Goal: Information Seeking & Learning: Learn about a topic

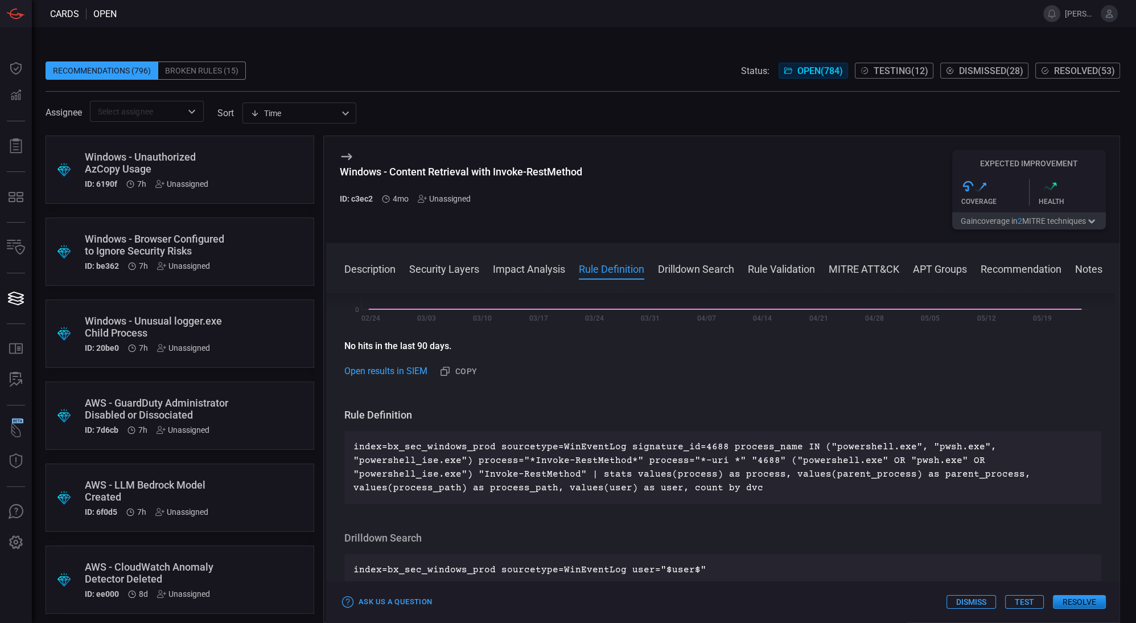
scroll to position [409, 0]
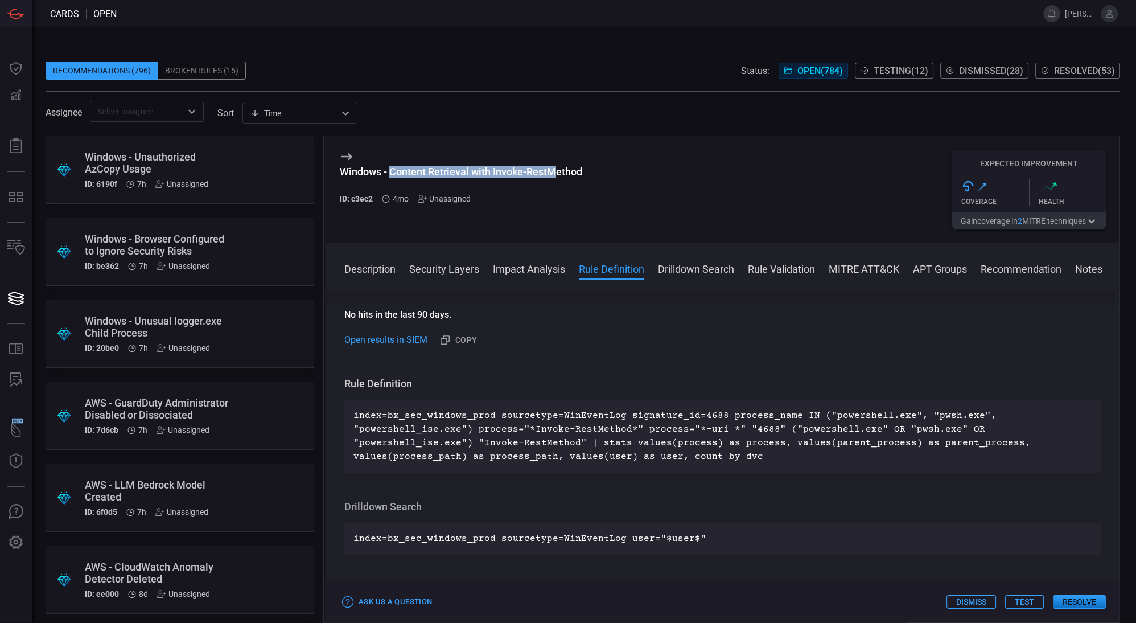
drag, startPoint x: 390, startPoint y: 170, endPoint x: 553, endPoint y: 174, distance: 162.8
click at [553, 174] on div "Windows - Content Retrieval with Invoke-RestMethod" at bounding box center [461, 172] width 242 height 12
drag, startPoint x: 582, startPoint y: 170, endPoint x: 493, endPoint y: 170, distance: 88.8
click at [493, 170] on div "Windows - Content Retrieval with Invoke-RestMethod ID: c3ec2 4mo Unassigned Exp…" at bounding box center [722, 189] width 793 height 107
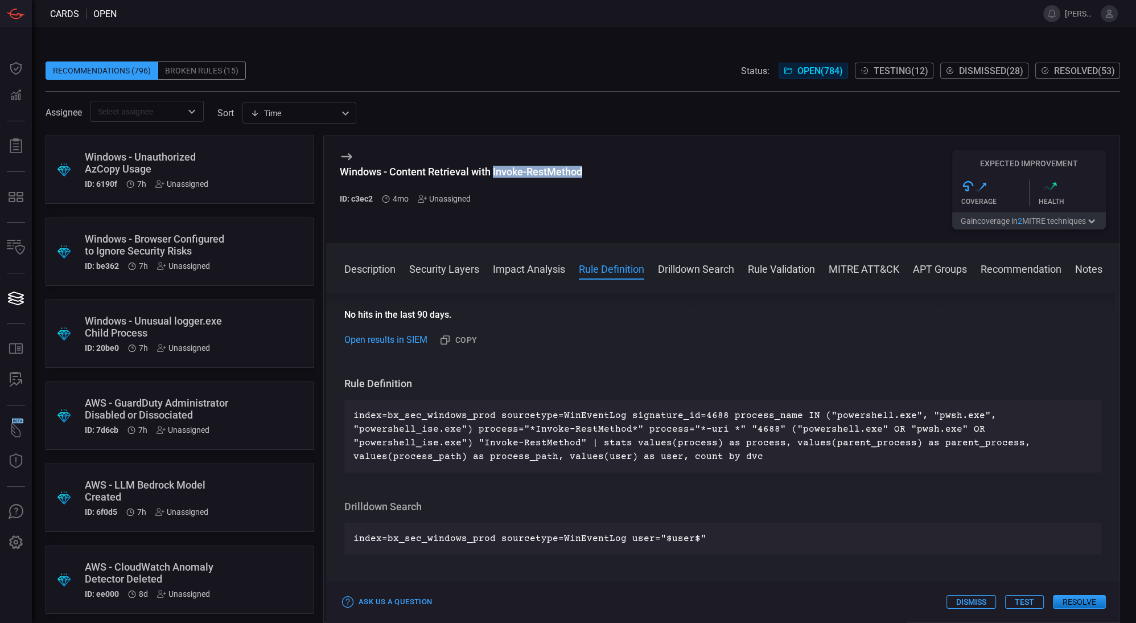
copy div "Invoke-RestMethod"
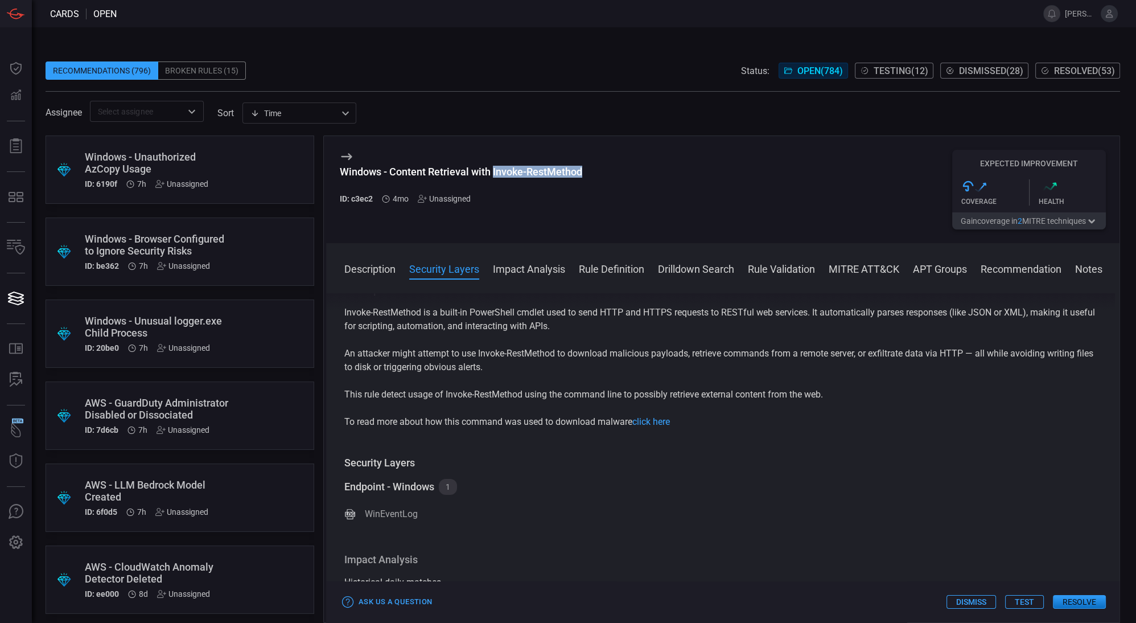
scroll to position [0, 0]
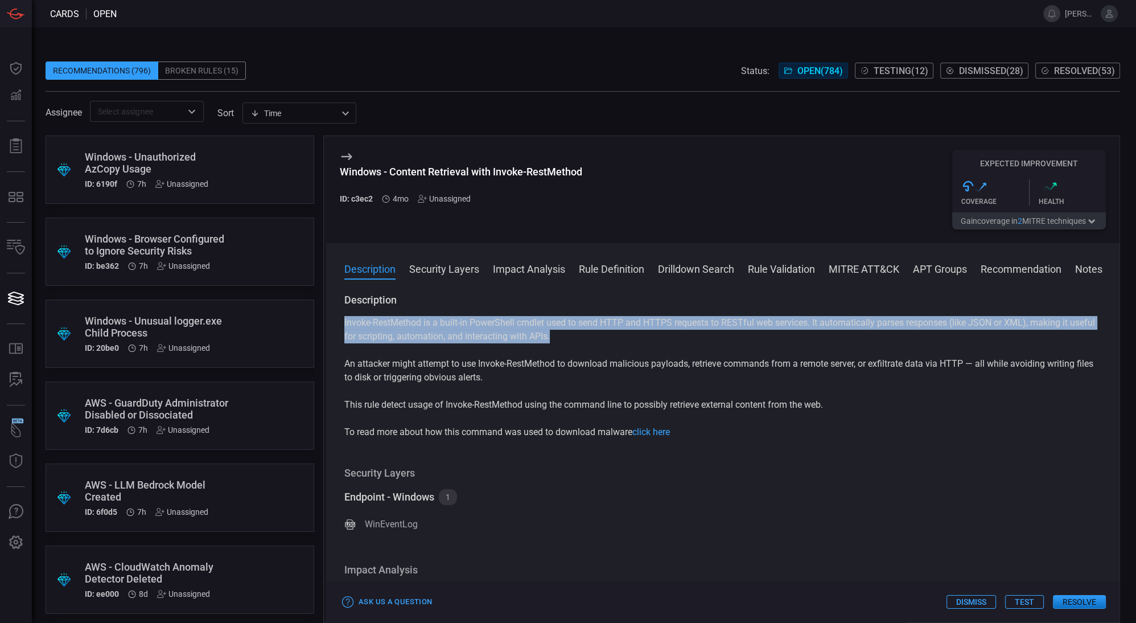
drag, startPoint x: 343, startPoint y: 322, endPoint x: 660, endPoint y: 334, distance: 316.7
click at [660, 334] on div "Description Invoke-RestMethod is a built-in PowerShell cmdlet used to send HTTP…" at bounding box center [722, 455] width 793 height 325
copy p "Invoke-RestMethod is a built-in PowerShell cmdlet used to send HTTP and HTTPS r…"
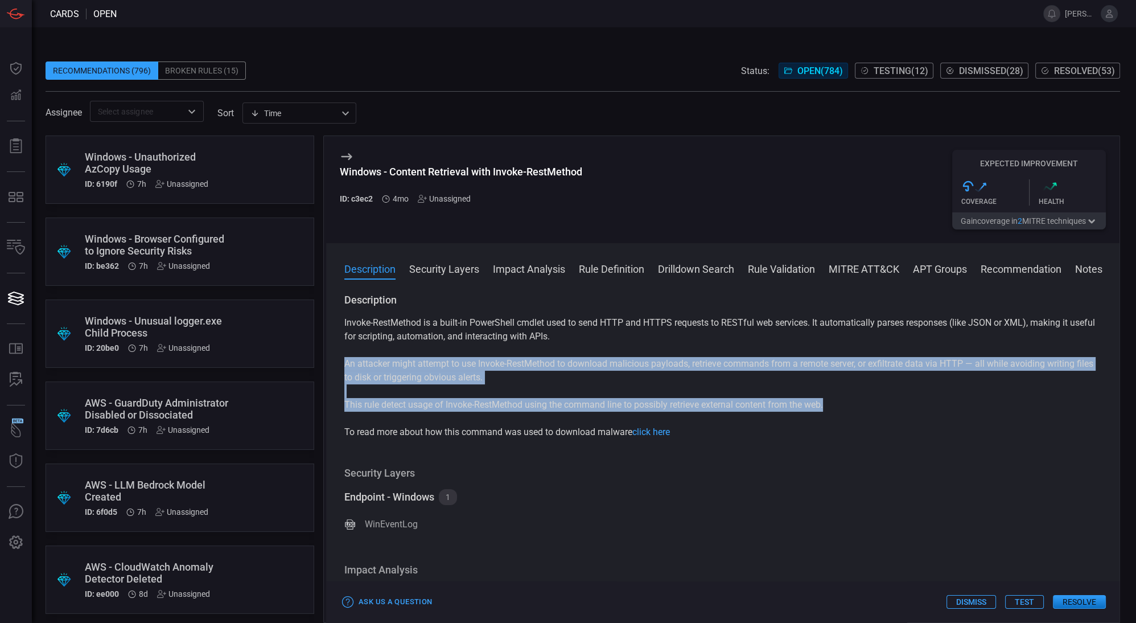
drag, startPoint x: 342, startPoint y: 364, endPoint x: 837, endPoint y: 404, distance: 496.2
click at [837, 404] on div "Description Invoke-RestMethod is a built-in PowerShell cmdlet used to send HTTP…" at bounding box center [722, 455] width 793 height 325
copy div "An attacker might attempt to use Invoke-RestMethod to download malicious payloa…"
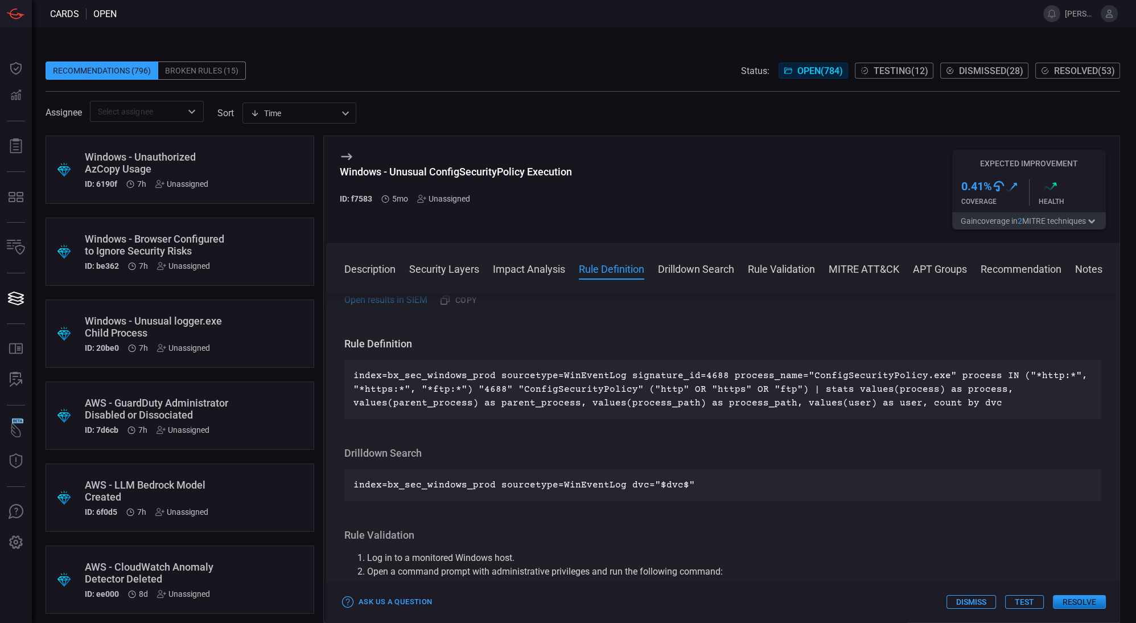
scroll to position [496, 0]
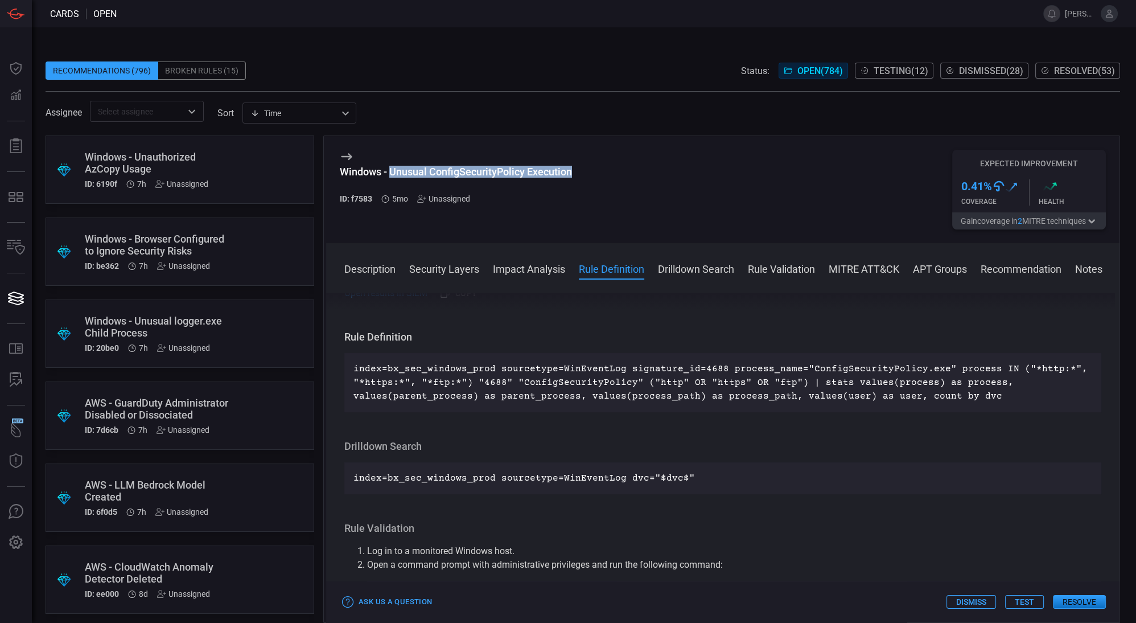
drag, startPoint x: 579, startPoint y: 172, endPoint x: 390, endPoint y: 172, distance: 189.0
click at [390, 172] on div "Windows - Unusual ConfigSecurityPolicy Execution ID: f7583 5mo Unassigned Expec…" at bounding box center [722, 189] width 793 height 107
copy div "Unusual ConfigSecurityPolicy Execution"
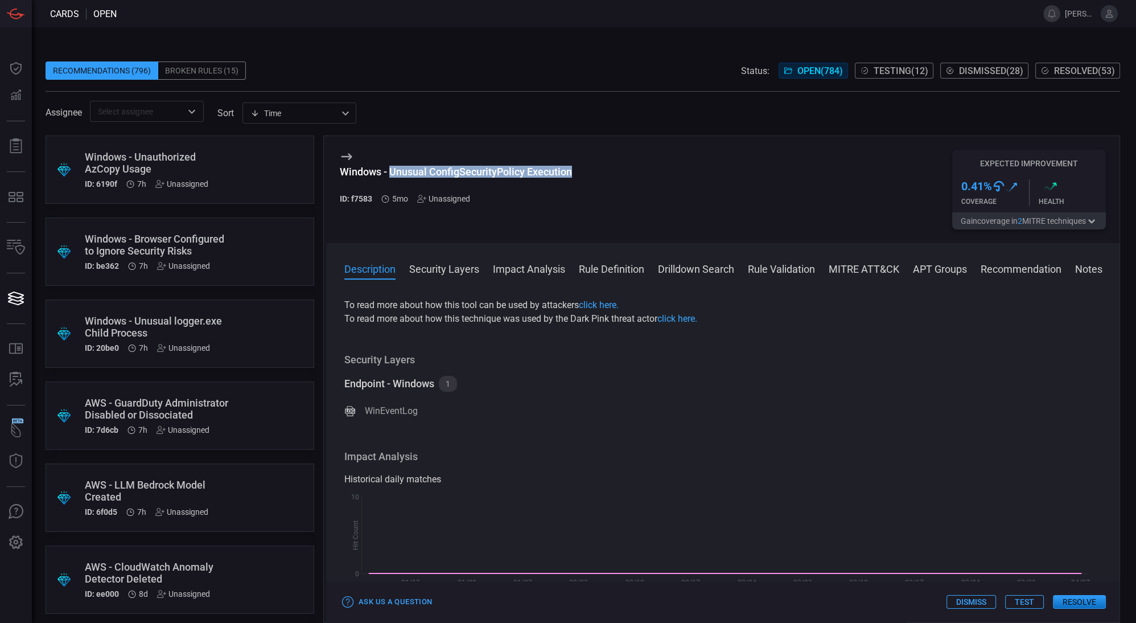
scroll to position [0, 0]
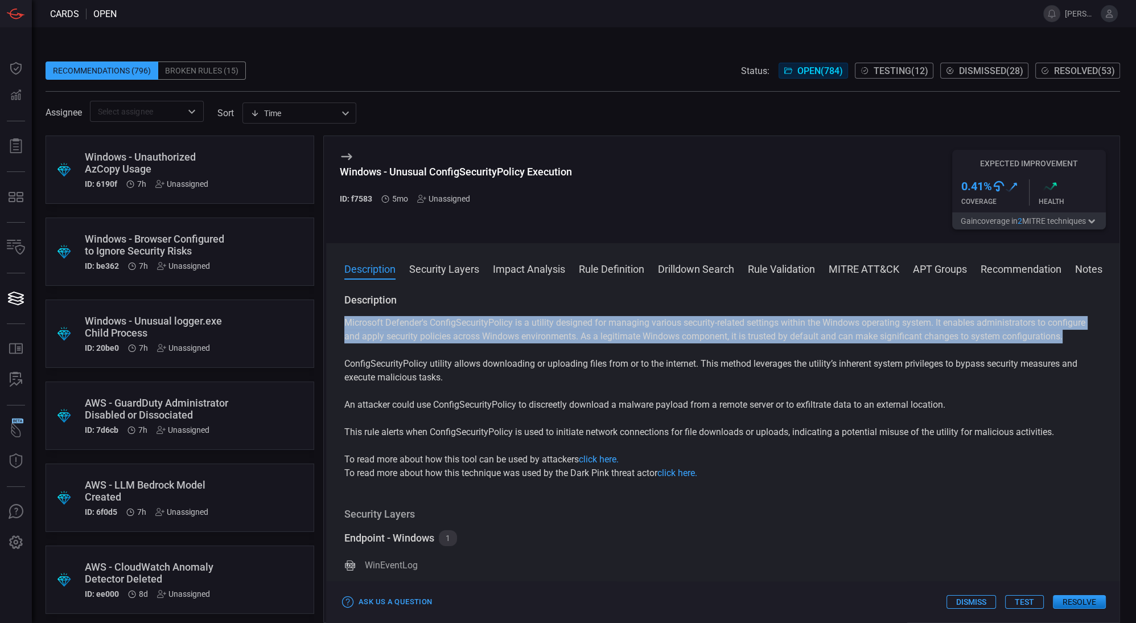
drag, startPoint x: 342, startPoint y: 322, endPoint x: 1073, endPoint y: 343, distance: 731.7
click at [1073, 343] on div "Description Microsoft Defender's ConfigSecurityPolicy is a utility designed for…" at bounding box center [722, 455] width 793 height 325
copy p "Microsoft Defender's ConfigSecurityPolicy is a utility designed for managing va…"
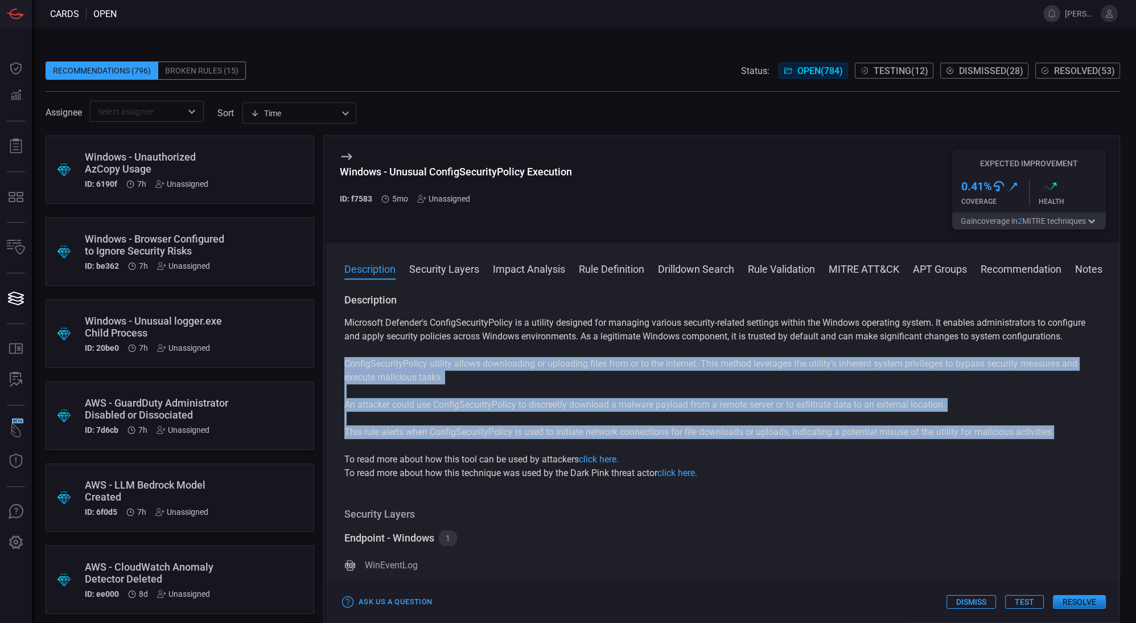
drag, startPoint x: 345, startPoint y: 361, endPoint x: 1064, endPoint y: 438, distance: 723.0
click at [1064, 438] on div "Microsoft Defender's ConfigSecurityPolicy is a utility designed for managing va…" at bounding box center [722, 398] width 757 height 164
copy div "ConfigSecurityPolicy utility allows downloading or uploading files from or to t…"
click at [1012, 423] on div "Microsoft Defender's ConfigSecurityPolicy is a utility designed for managing va…" at bounding box center [722, 398] width 757 height 164
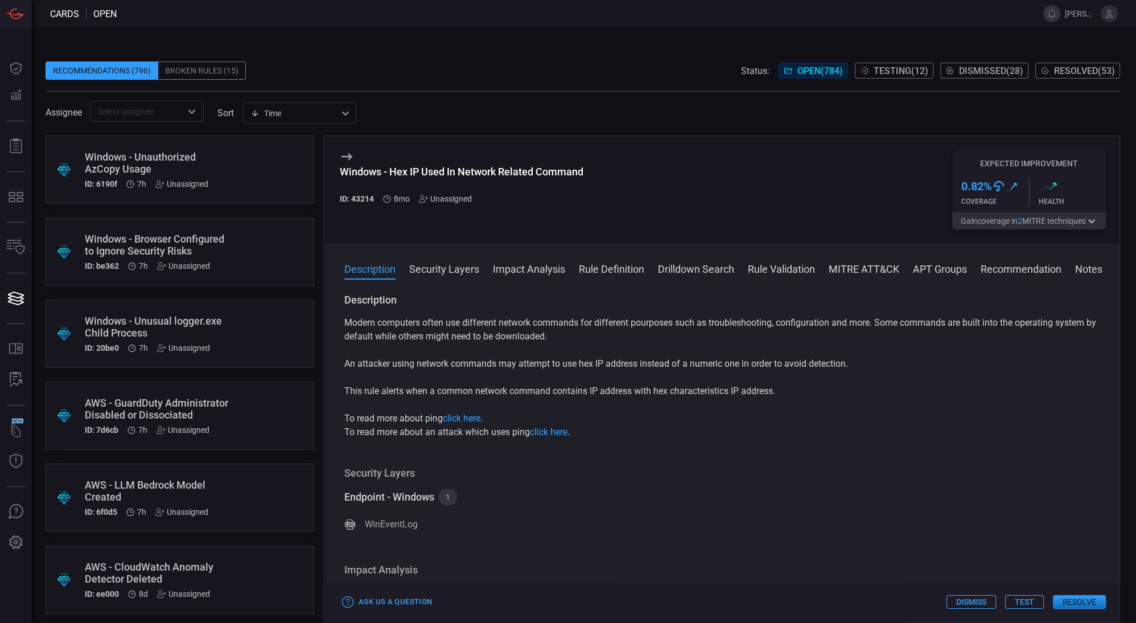
click at [394, 69] on div "Recommendations (796) Broken Rules (15) Status: Open ( 784 ) Testing ( 12 ) Dis…" at bounding box center [583, 70] width 1075 height 18
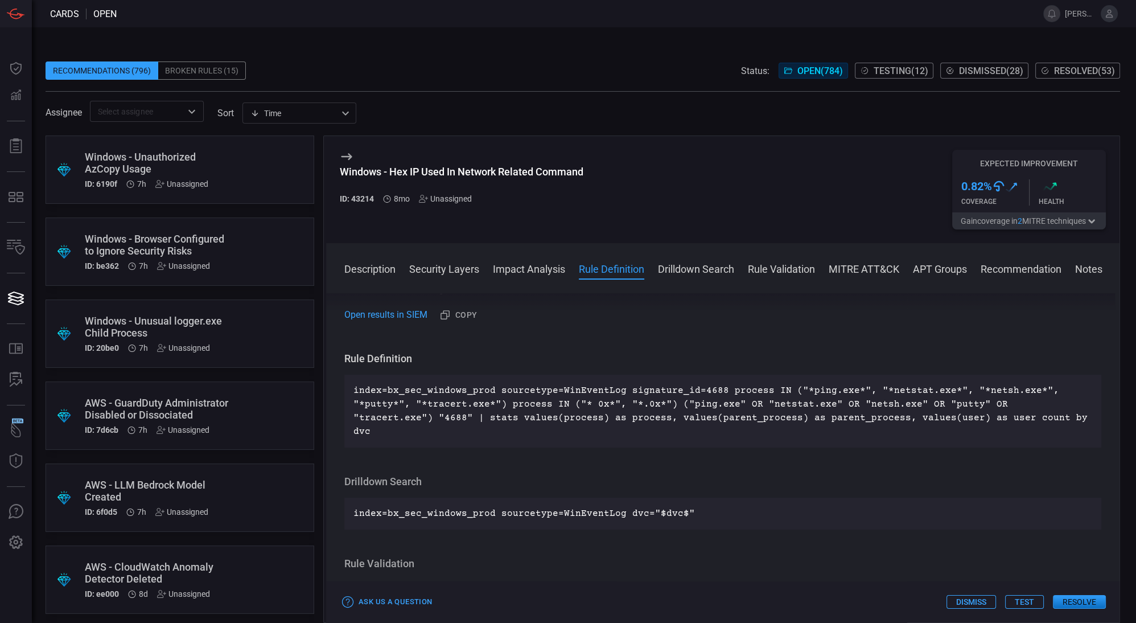
scroll to position [434, 0]
click at [734, 118] on div "Assignee ​ sort Time visibleUpdateTime ​" at bounding box center [583, 111] width 1075 height 21
drag, startPoint x: 592, startPoint y: 171, endPoint x: 390, endPoint y: 172, distance: 201.5
click at [390, 172] on div "Windows - Hex IP Used In Network Related Command ID: 43214 8mo Unassigned Expec…" at bounding box center [722, 189] width 793 height 107
copy div "Hex IP Used In Network Related Command"
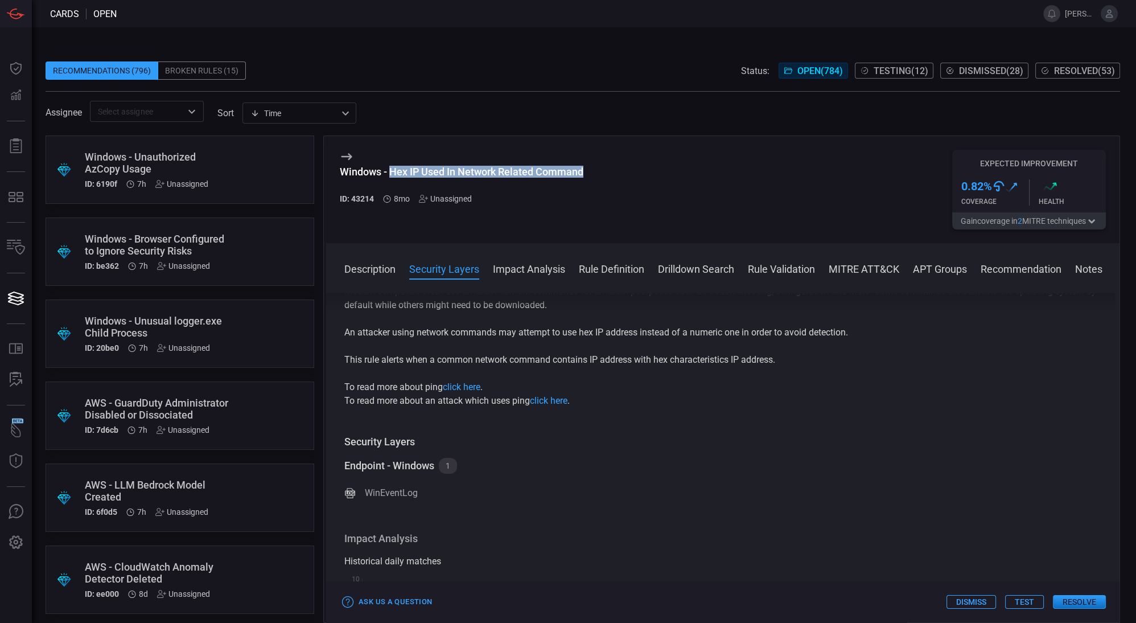
scroll to position [0, 0]
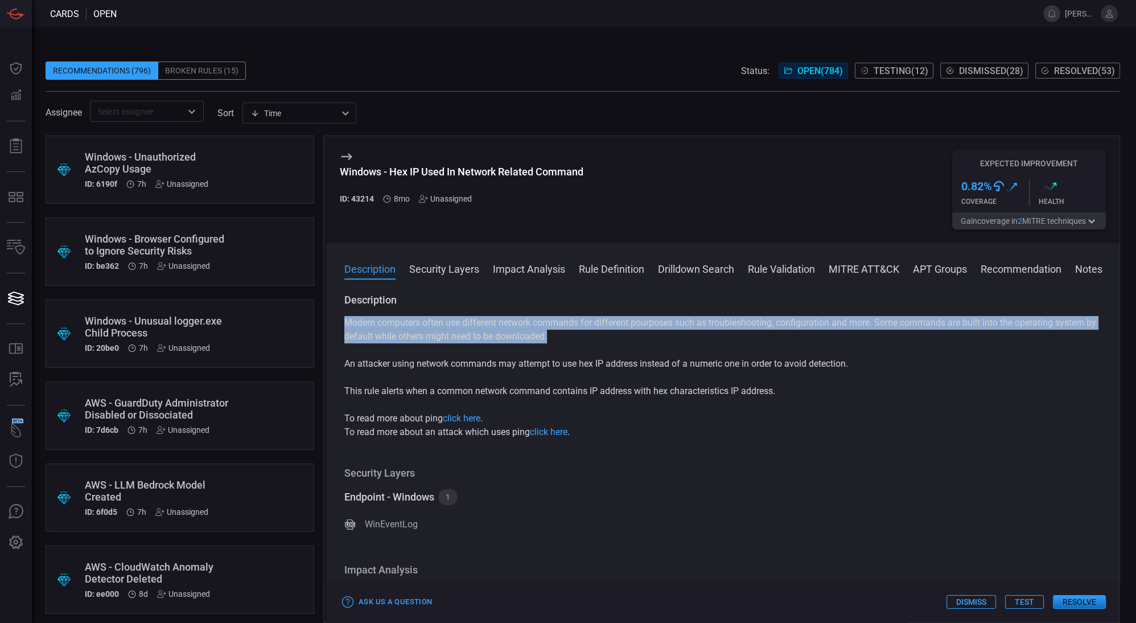
drag, startPoint x: 345, startPoint y: 320, endPoint x: 564, endPoint y: 336, distance: 219.2
click at [564, 336] on p "Modern computers often use different network commands for different pourposes s…" at bounding box center [722, 329] width 757 height 27
copy p "Modern computers often use different network commands for different pourposes s…"
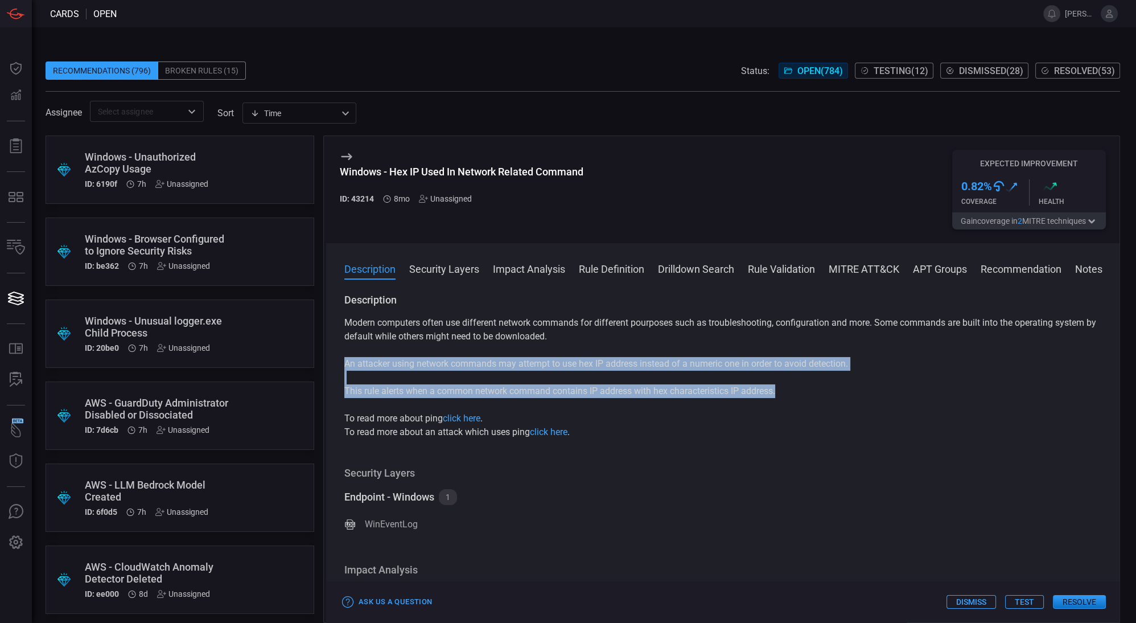
drag, startPoint x: 345, startPoint y: 364, endPoint x: 821, endPoint y: 392, distance: 476.7
click at [821, 392] on div "Modern computers often use different network commands for different pourposes s…" at bounding box center [722, 377] width 757 height 123
copy div "An attacker using network commands may attempt to use hex IP address instead of…"
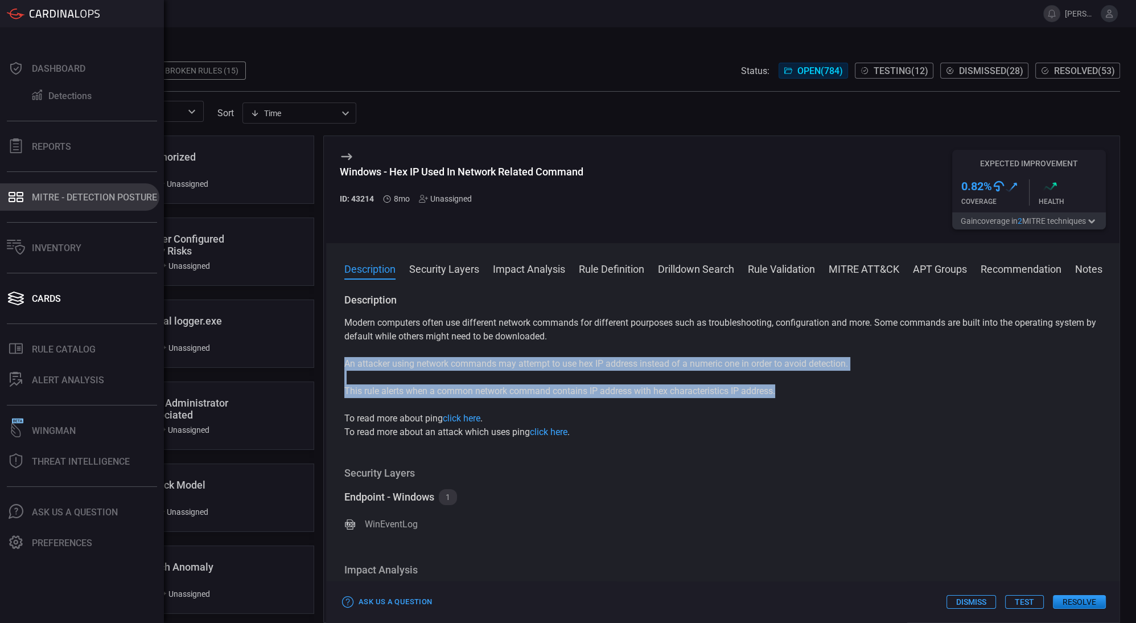
click at [46, 203] on button "MITRE - Detection Posture" at bounding box center [79, 196] width 159 height 27
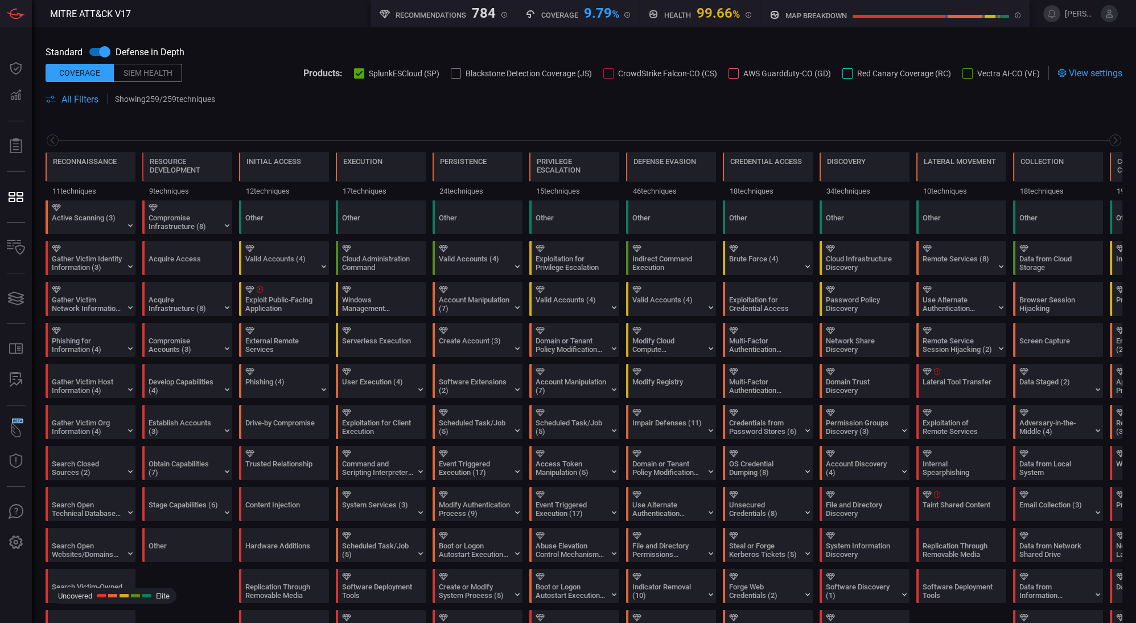
scroll to position [0, 149]
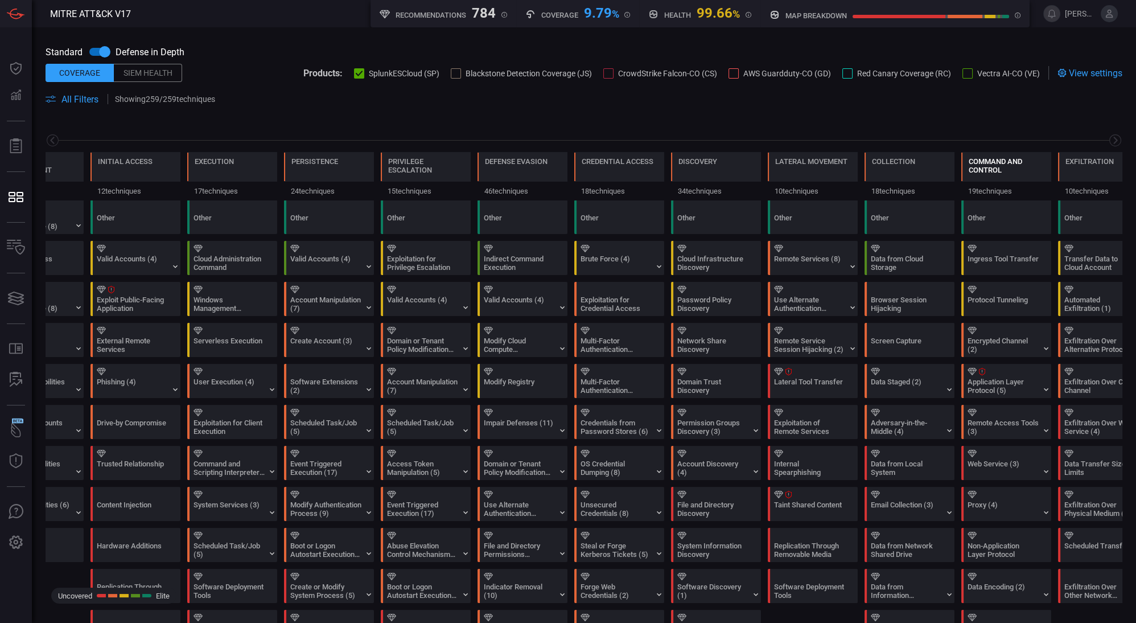
click at [997, 170] on div "Command and Control" at bounding box center [1006, 165] width 75 height 17
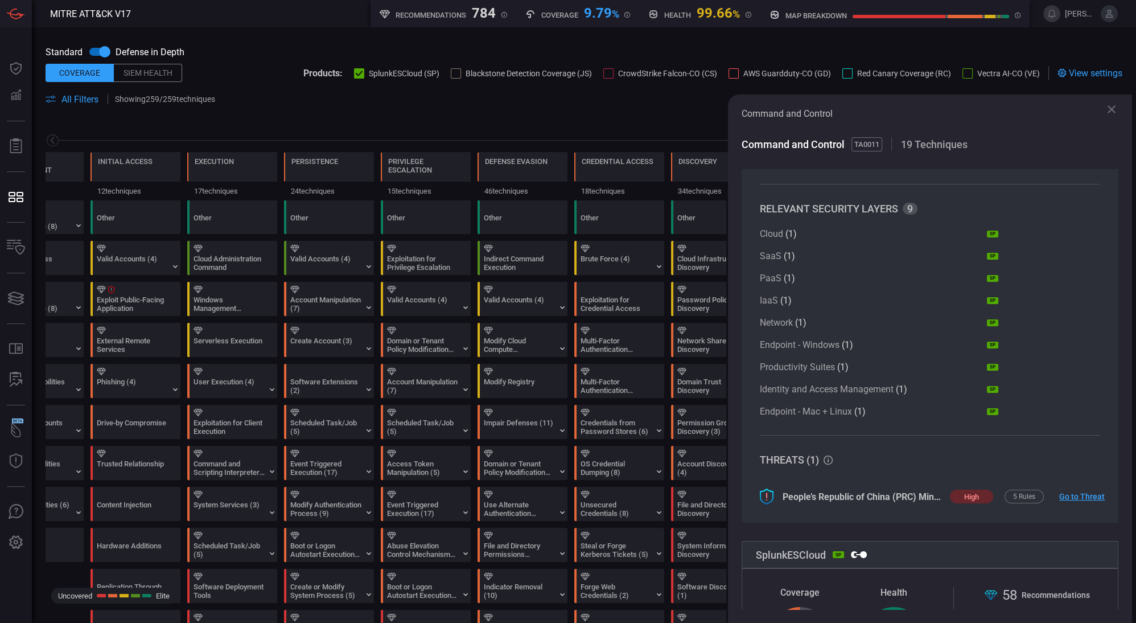
scroll to position [9, 0]
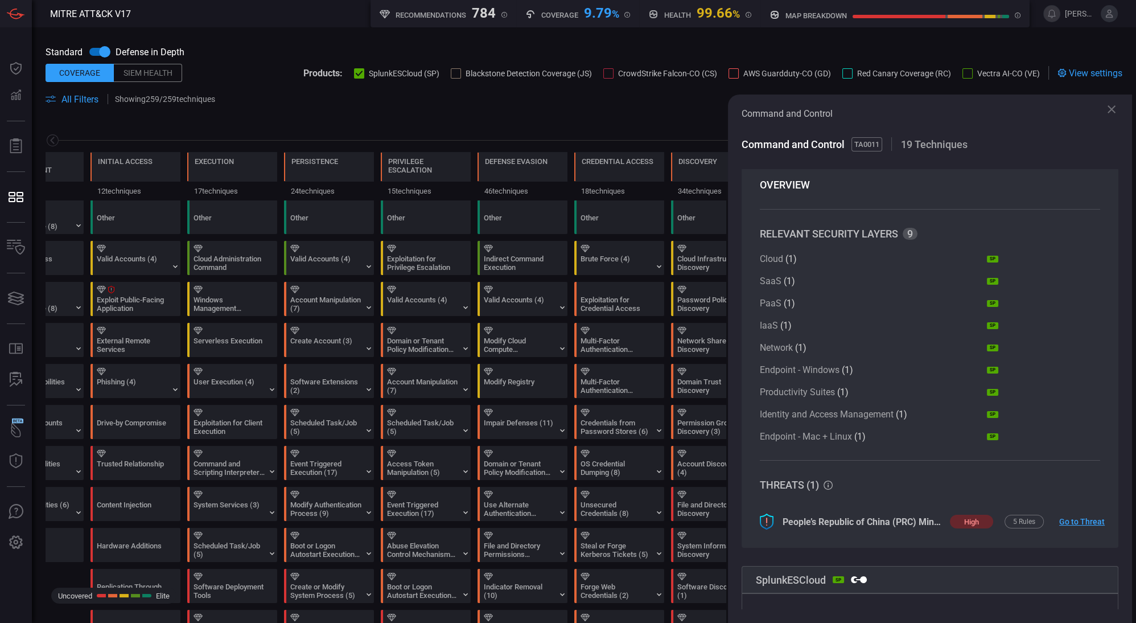
click at [805, 363] on div "Cloud ( 1 ) SP SaaS ( 1 ) SP PaaS ( 1 ) SP IaaS ( 1 ) SP Network ( 1 ) SP Endpo…" at bounding box center [879, 347] width 238 height 188
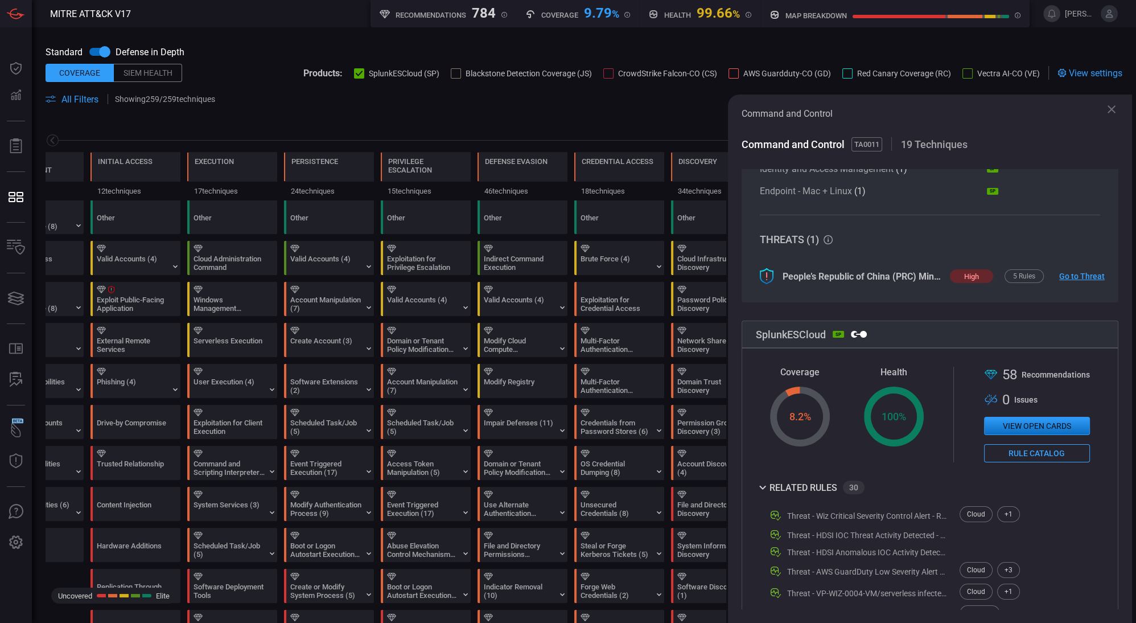
scroll to position [0, 0]
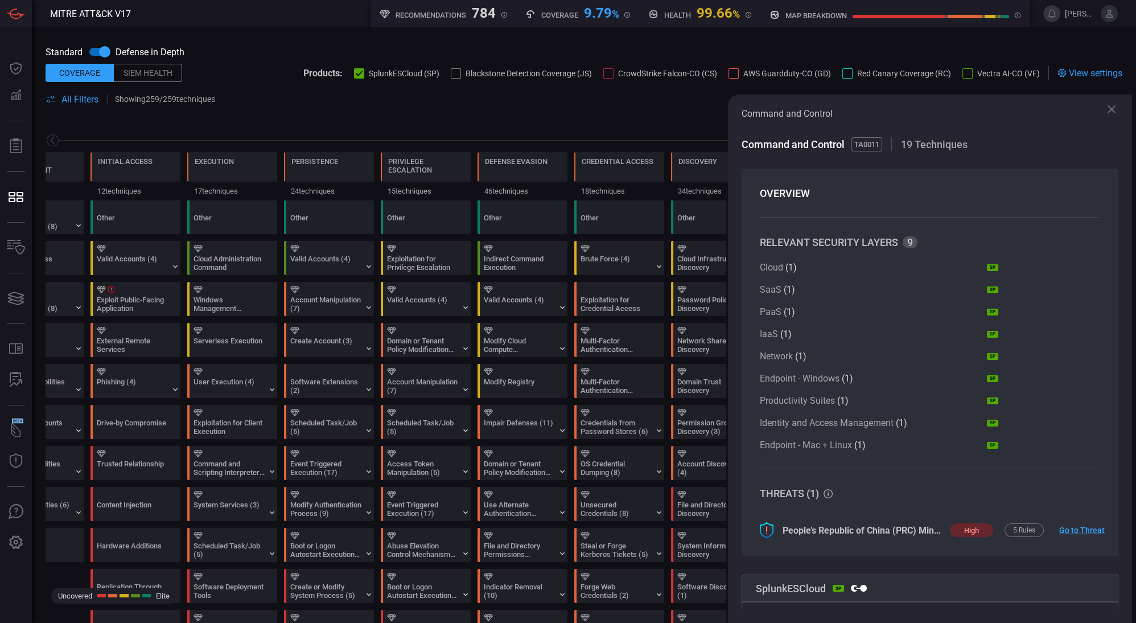
click at [929, 146] on span "19 Techniques" at bounding box center [934, 144] width 67 height 12
click at [1003, 50] on div "Standard Defense in Depth" at bounding box center [584, 52] width 1077 height 22
click at [1116, 107] on icon at bounding box center [1112, 109] width 14 height 14
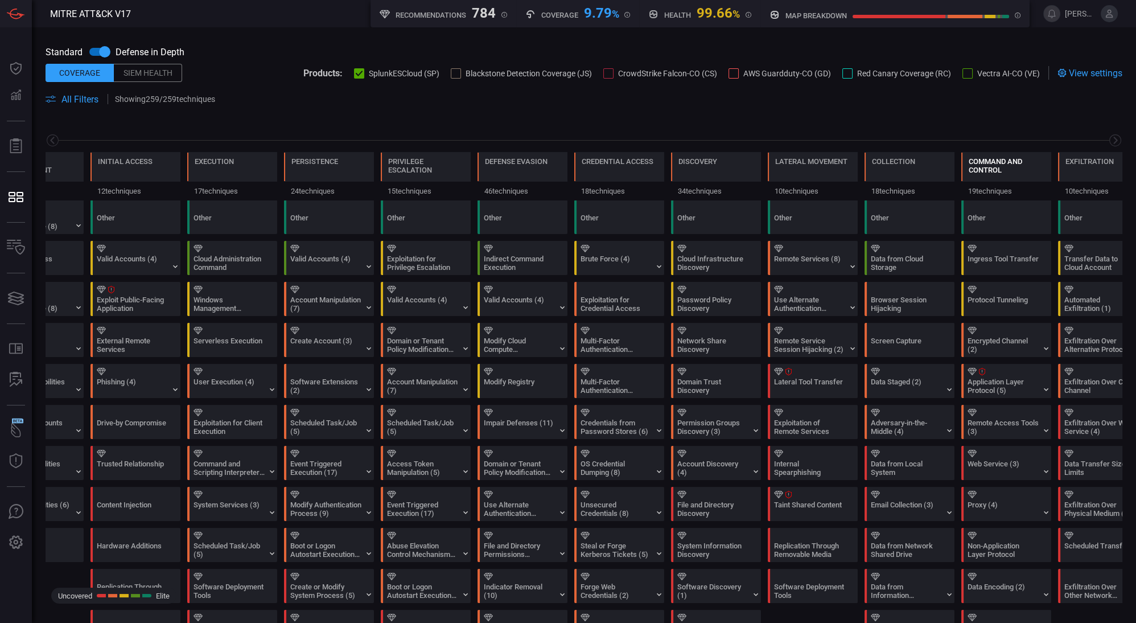
click at [1001, 166] on div "Command and Control" at bounding box center [1006, 165] width 75 height 17
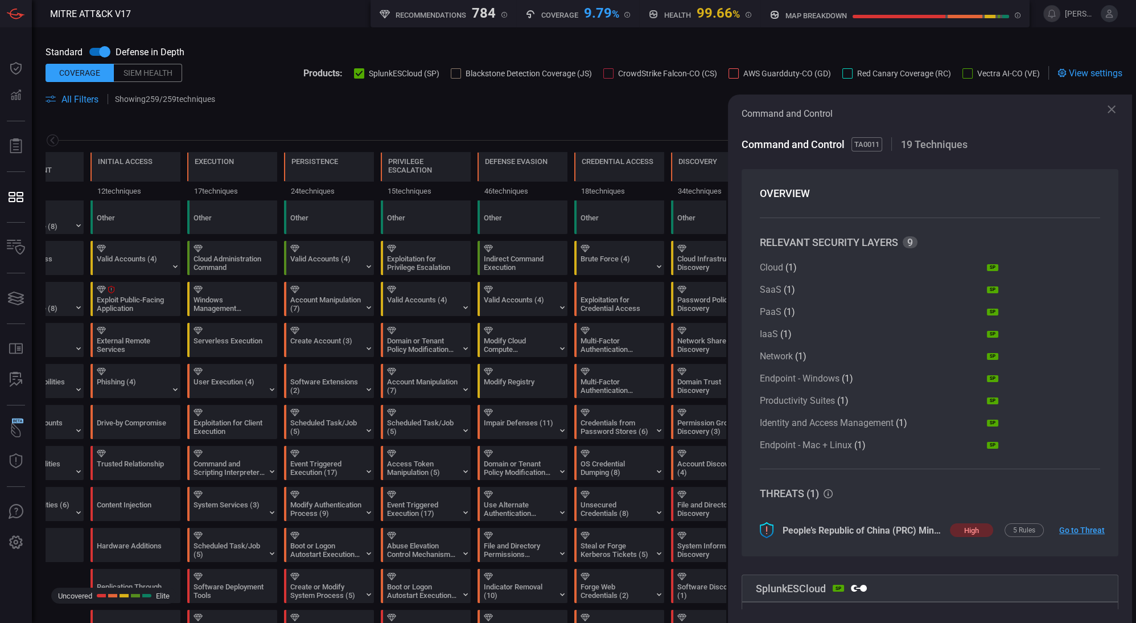
click at [294, 120] on div "Reconnaissance 11 techniques Resource Development 9 techniques Initial Access 1…" at bounding box center [584, 160] width 1104 height 80
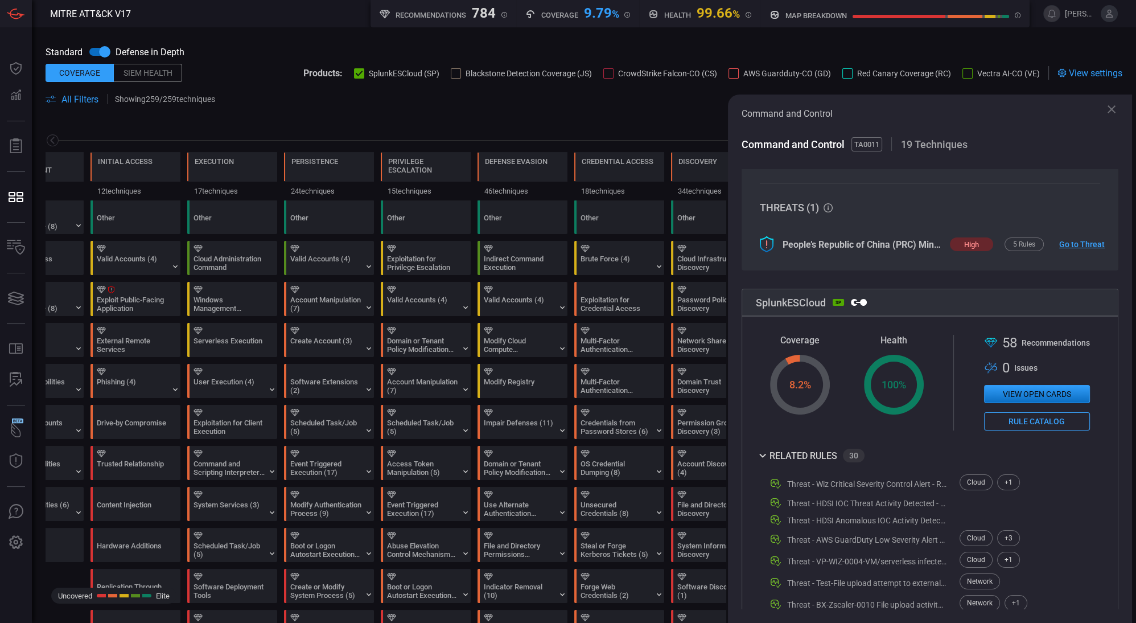
scroll to position [314, 2]
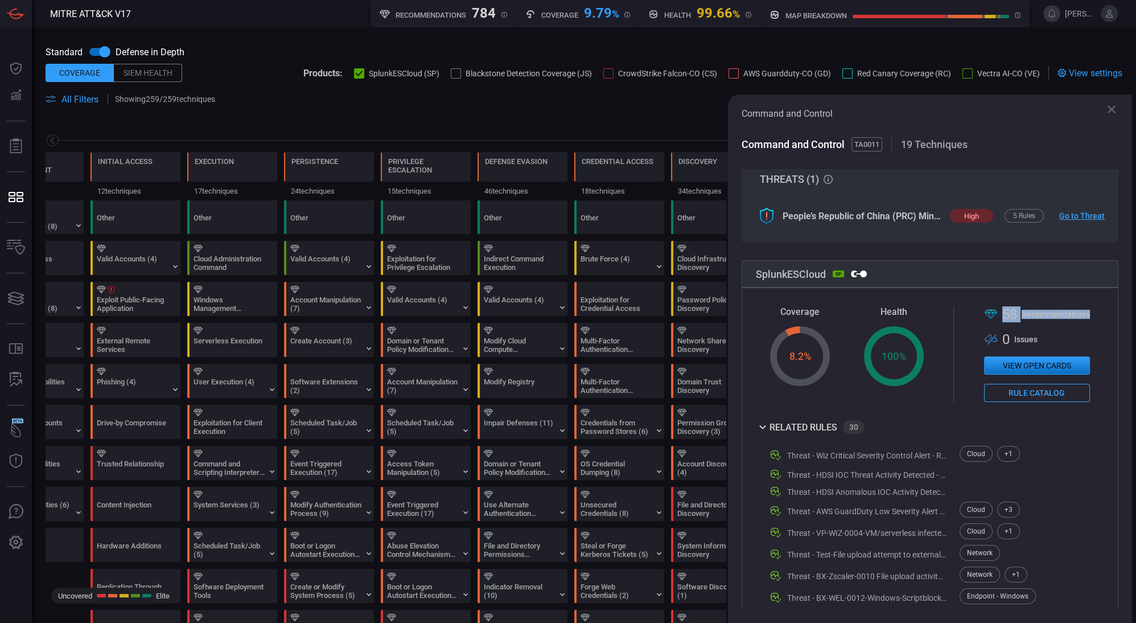
drag, startPoint x: 997, startPoint y: 319, endPoint x: 1083, endPoint y: 315, distance: 86.1
click at [1083, 315] on div "Coverage Created with Highcharts 10.3.2 8.2 % Health Created with Highcharts 10…" at bounding box center [930, 354] width 348 height 96
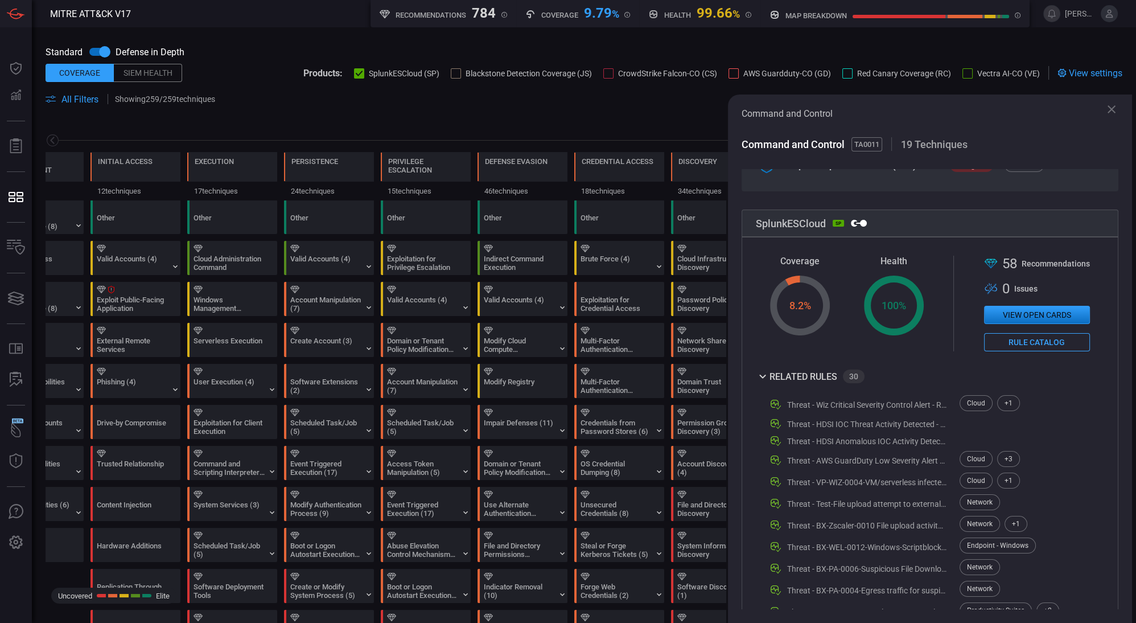
scroll to position [365, 2]
click at [1035, 318] on button "View open cards" at bounding box center [1037, 314] width 106 height 18
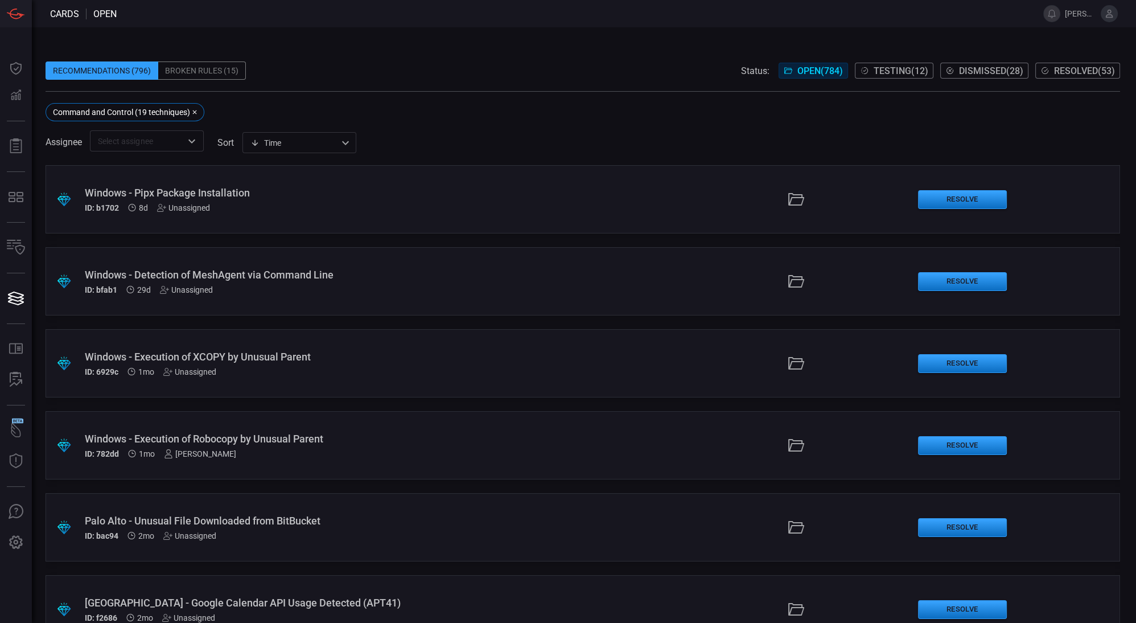
click at [303, 130] on span at bounding box center [583, 125] width 1075 height 9
click at [307, 141] on div "Time visibleUpdateTime ​" at bounding box center [299, 142] width 114 height 21
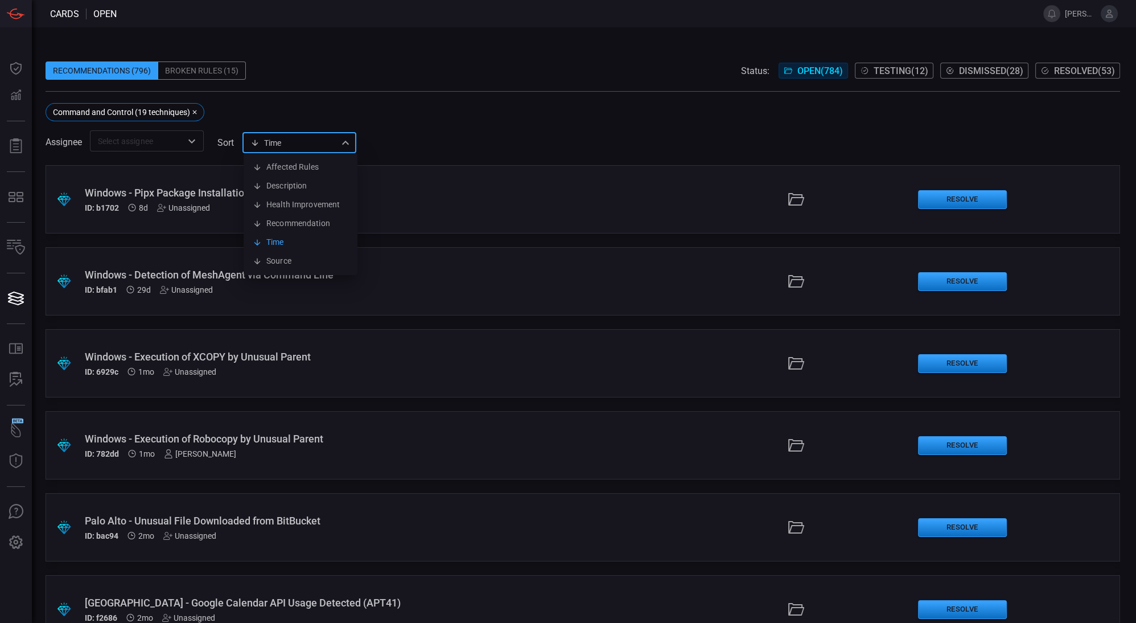
click at [441, 110] on div at bounding box center [568, 311] width 1136 height 623
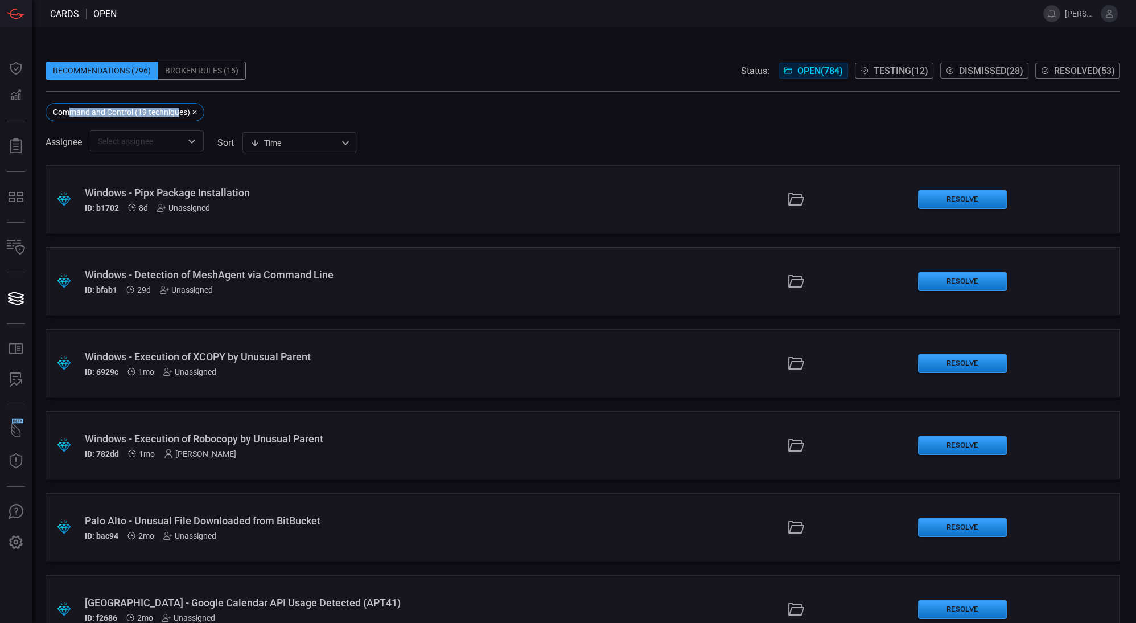
drag, startPoint x: 67, startPoint y: 114, endPoint x: 178, endPoint y: 114, distance: 111.0
click at [178, 114] on div "Command and Control (19 techniques)" at bounding box center [121, 112] width 137 height 9
click at [261, 117] on div "Command and Control (19 techniques)" at bounding box center [583, 112] width 1075 height 18
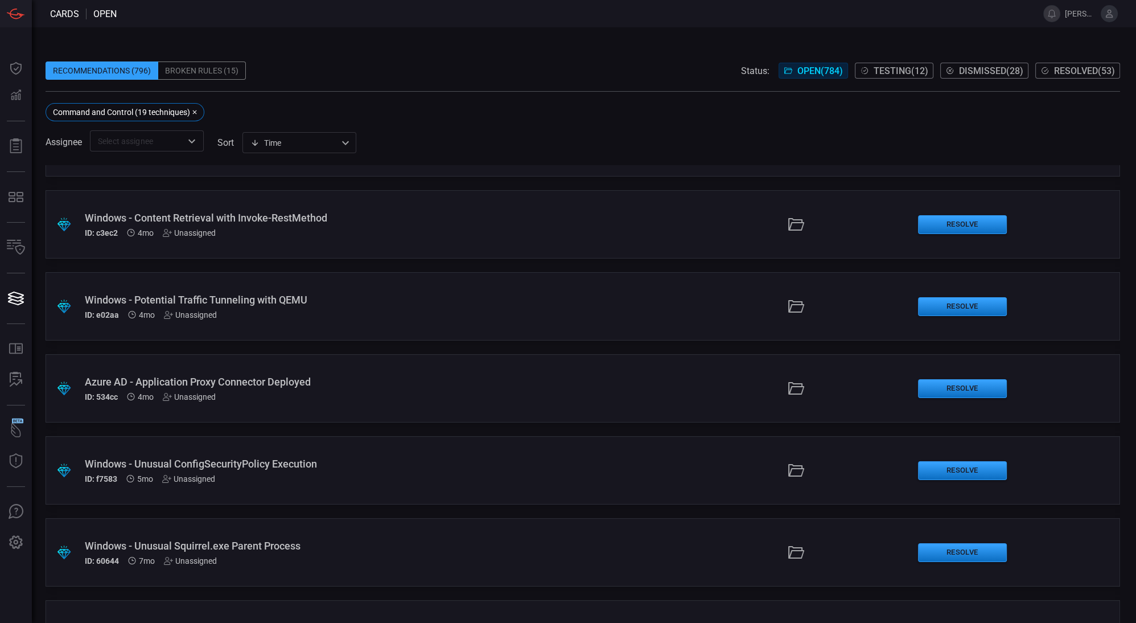
scroll to position [878, 0]
click at [373, 235] on div "ID: c3ec2 4mo Unassigned" at bounding box center [276, 231] width 383 height 9
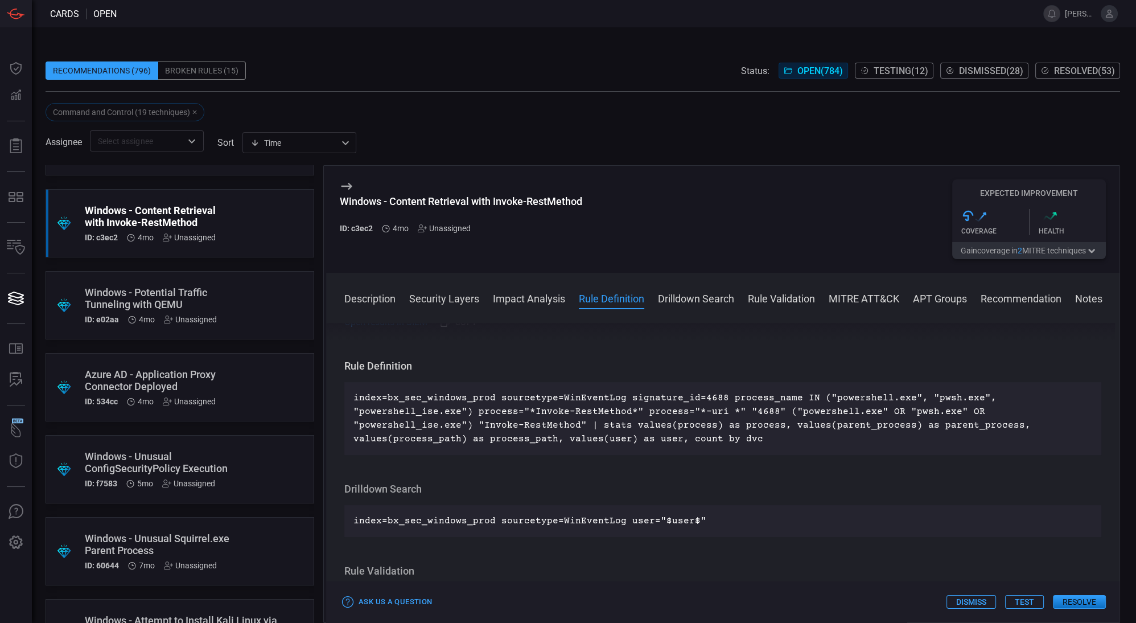
scroll to position [458, 0]
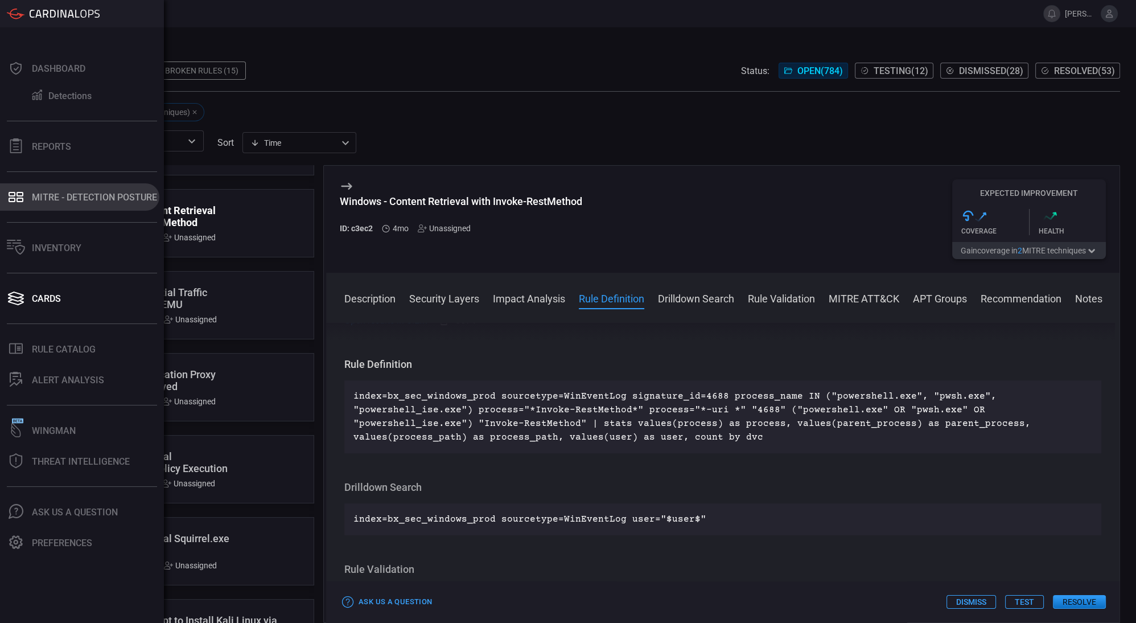
click at [36, 186] on button "MITRE - Detection Posture" at bounding box center [79, 196] width 159 height 27
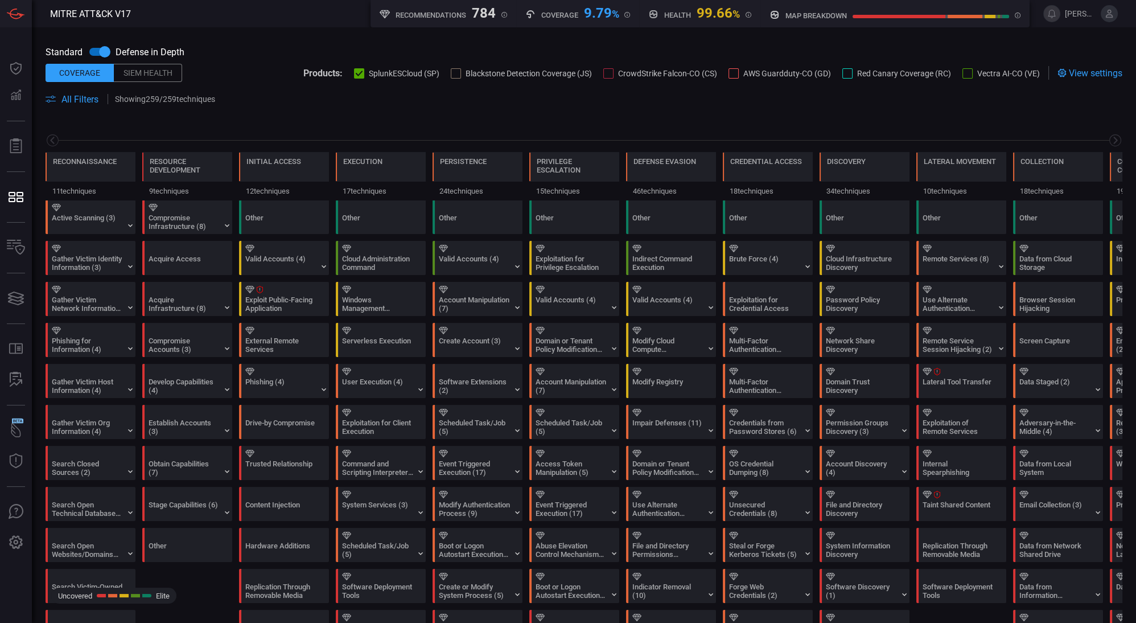
scroll to position [0, 149]
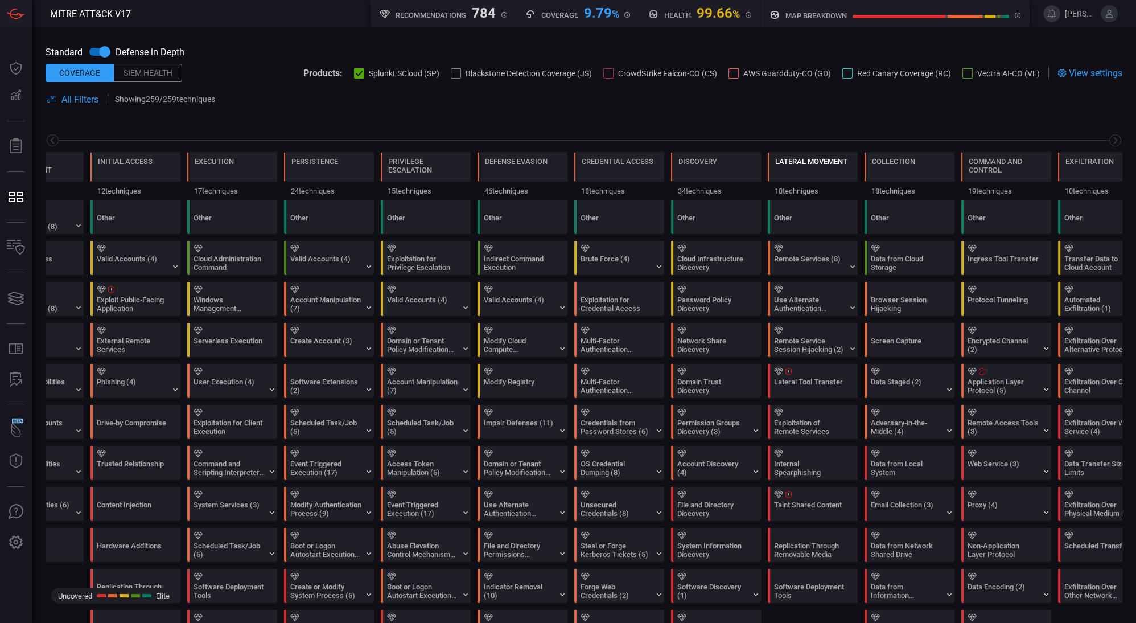
click at [813, 167] on div "Lateral Movement" at bounding box center [811, 169] width 72 height 24
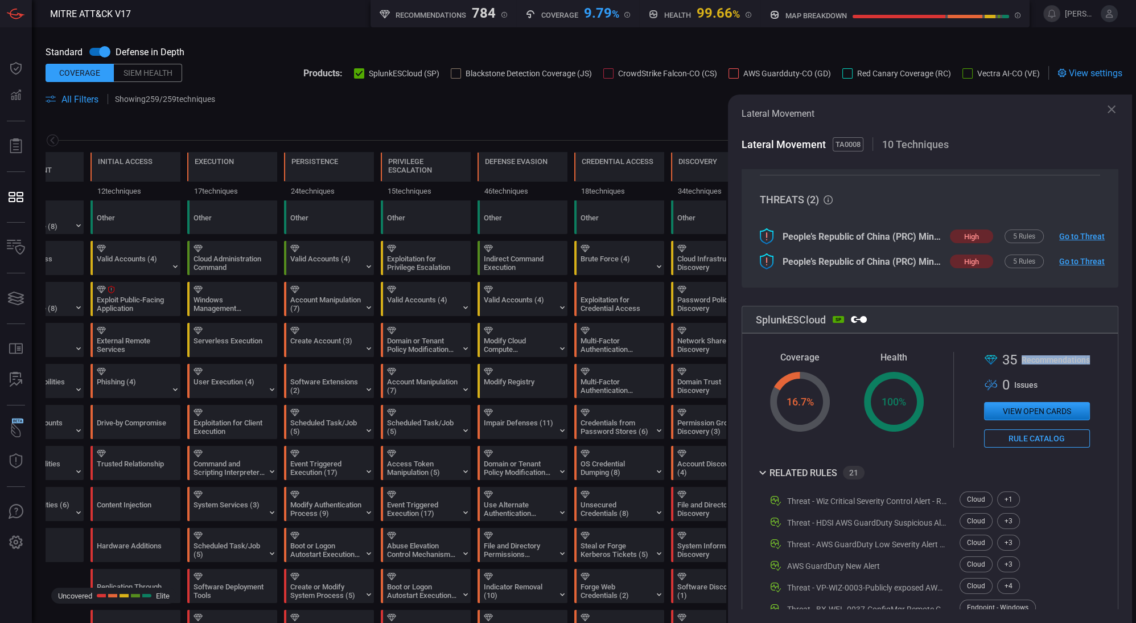
scroll to position [294, 2]
drag, startPoint x: 1011, startPoint y: 361, endPoint x: 1107, endPoint y: 364, distance: 95.1
click at [1109, 112] on icon at bounding box center [1112, 109] width 8 height 8
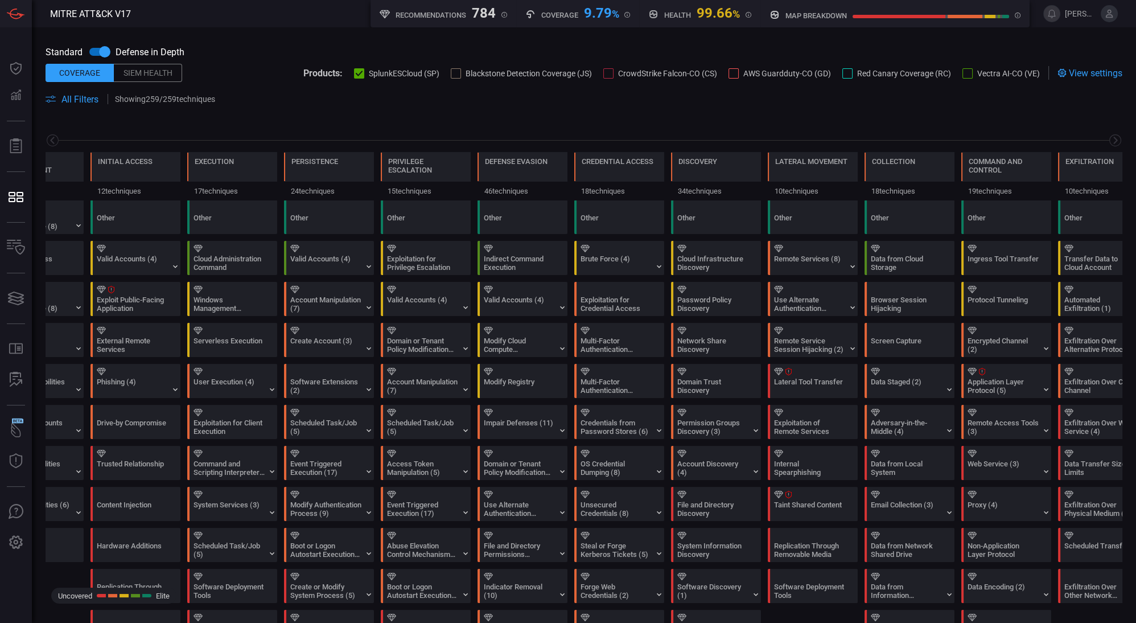
click at [826, 115] on span at bounding box center [584, 113] width 1077 height 14
